Goal: Find specific page/section: Find specific page/section

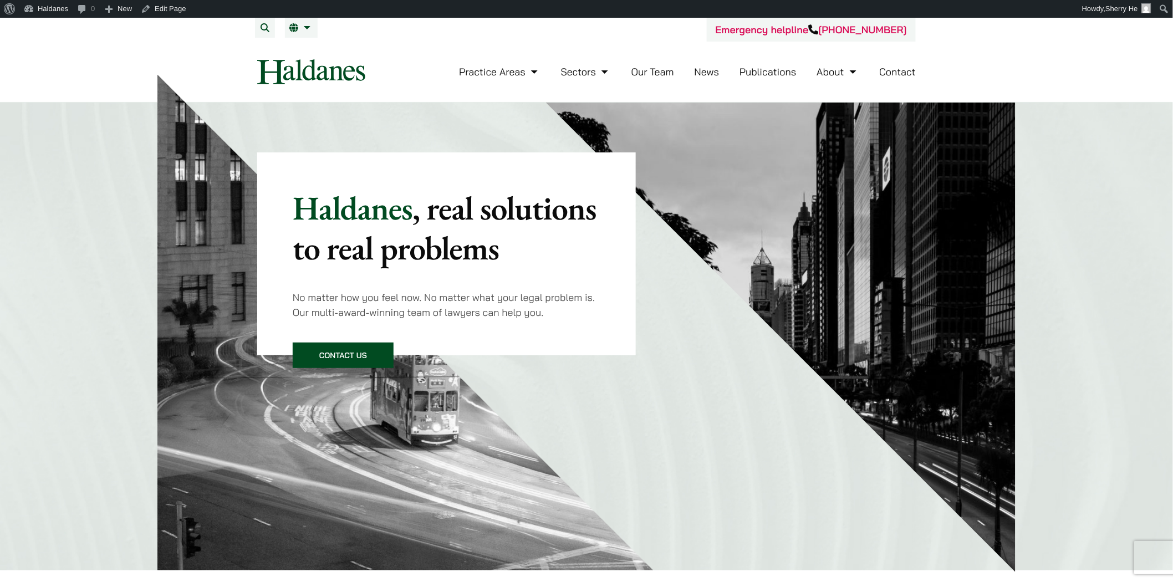
click at [662, 78] on li "Our Team" at bounding box center [652, 72] width 43 height 24
click at [641, 74] on link "Our Team" at bounding box center [652, 71] width 43 height 13
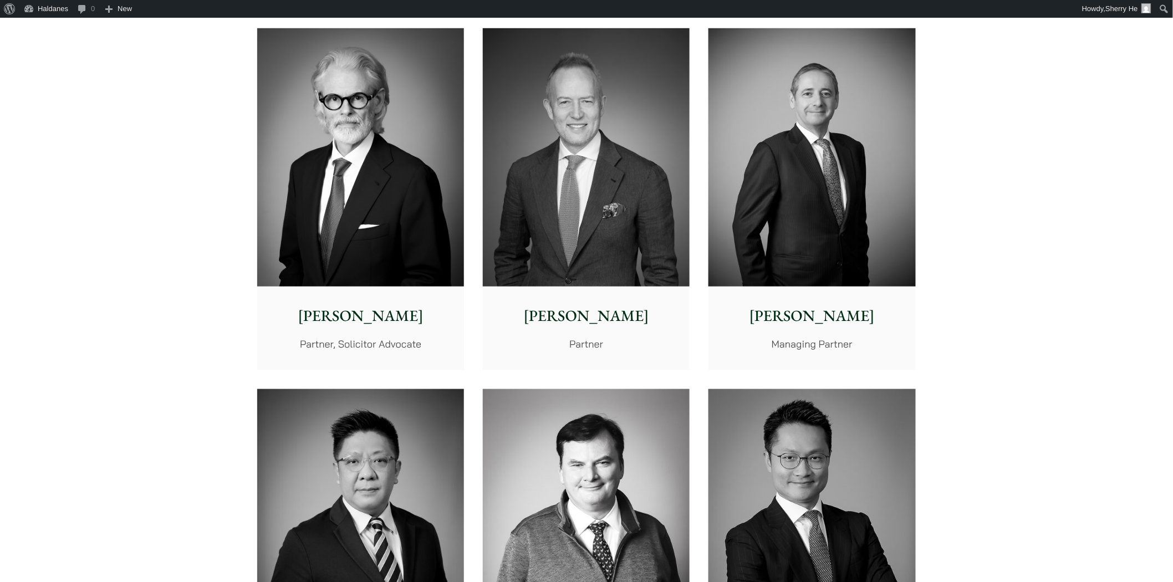
scroll to position [308, 0]
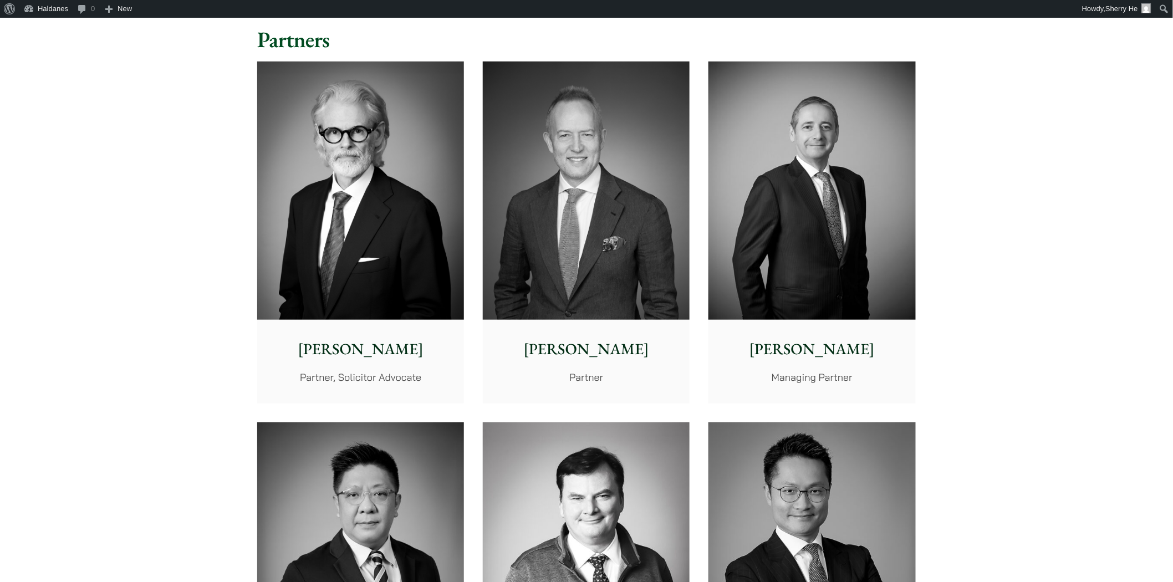
click at [786, 238] on img at bounding box center [812, 191] width 207 height 259
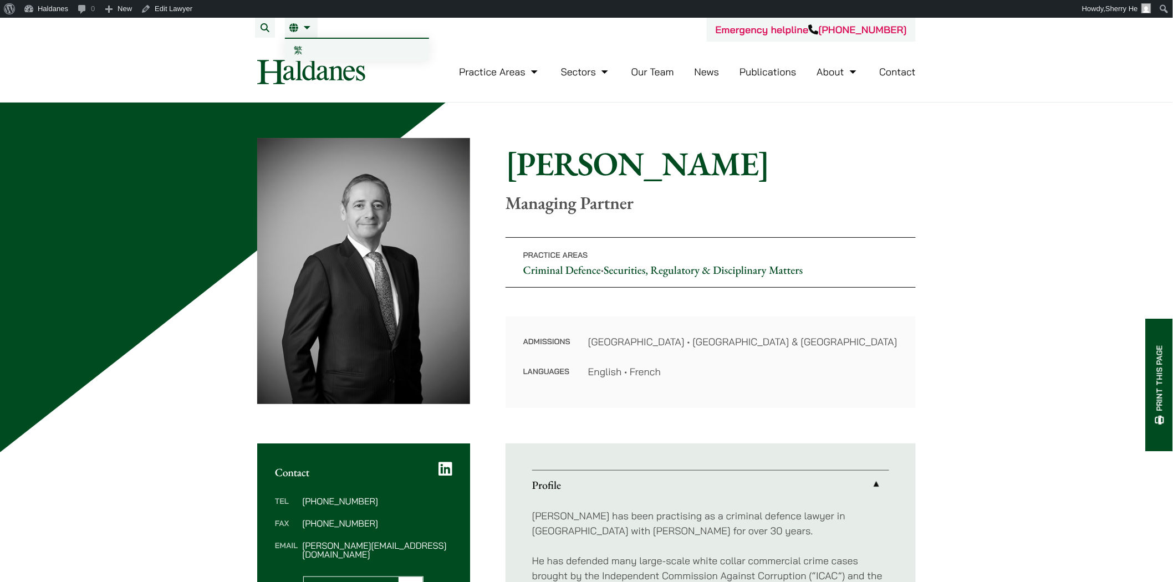
click at [303, 47] on link "繁" at bounding box center [357, 50] width 144 height 22
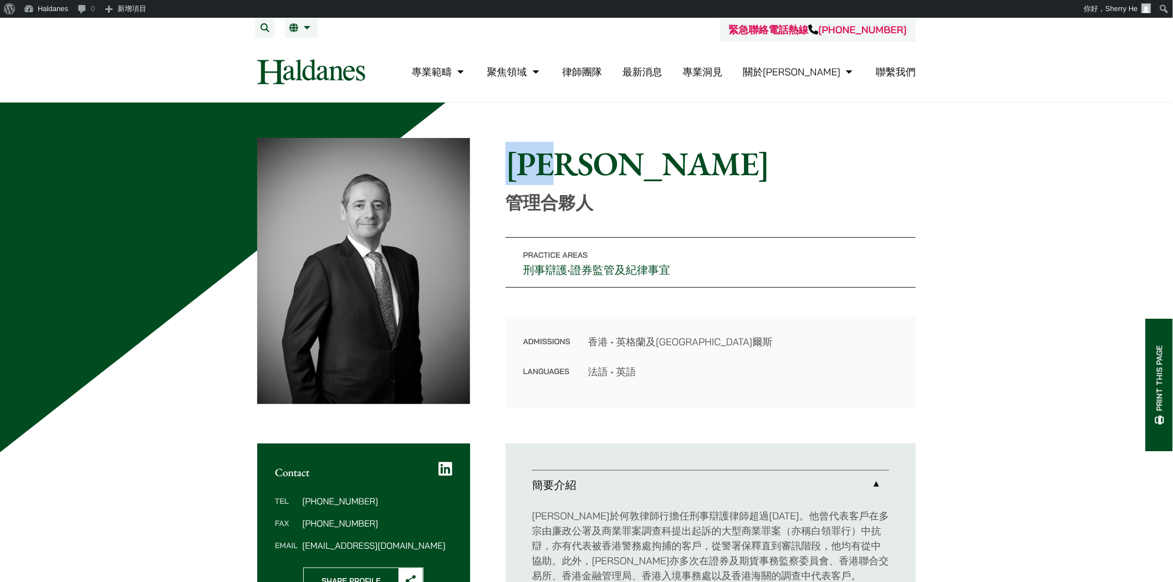
drag, startPoint x: 520, startPoint y: 164, endPoint x: 628, endPoint y: 160, distance: 108.2
click at [628, 160] on h1 "鮑安迪" at bounding box center [711, 164] width 410 height 40
copy h1 "鮑安迪"
click at [791, 281] on p "Practice Areas 刑事辯護 • 證券監管及紀律事宜" at bounding box center [711, 262] width 410 height 50
click at [296, 44] on span "EN" at bounding box center [300, 49] width 12 height 11
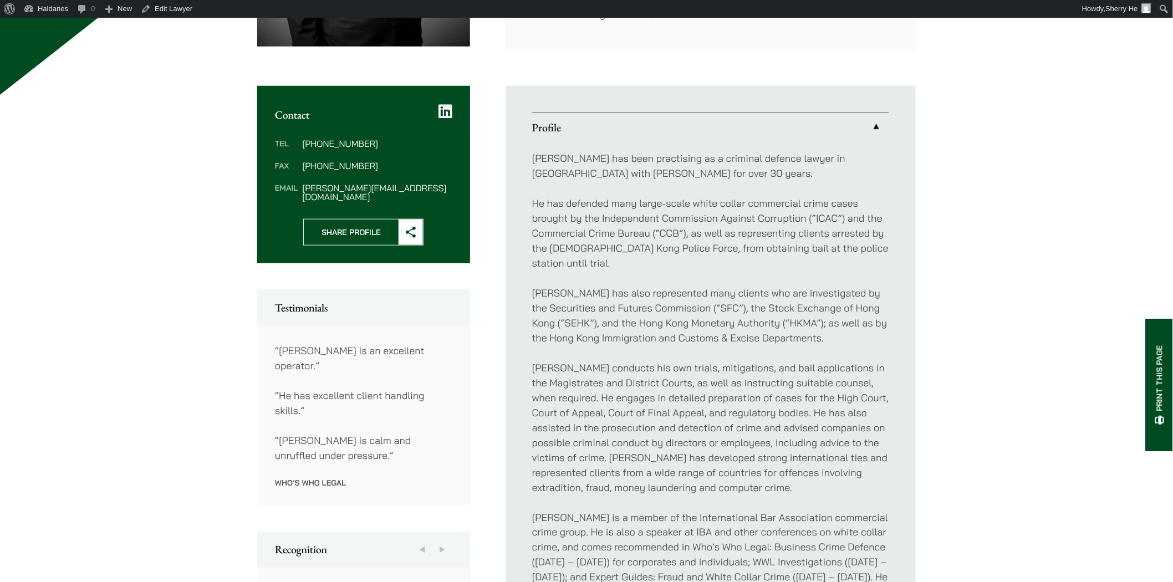
scroll to position [369, 0]
